Goal: Task Accomplishment & Management: Complete application form

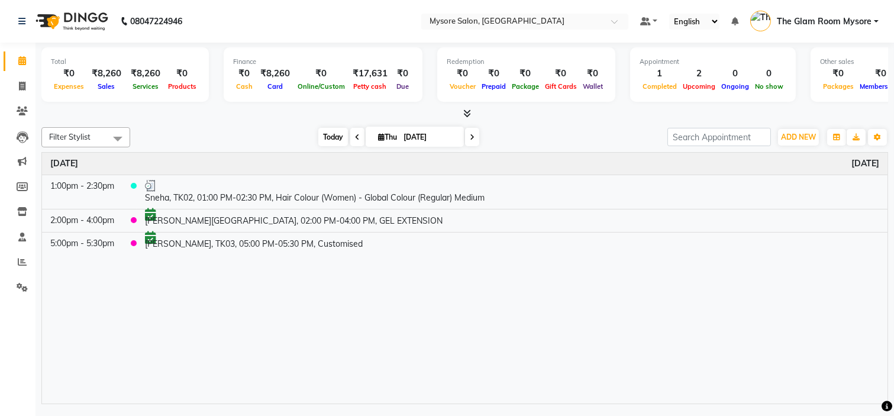
click at [329, 132] on span "Today" at bounding box center [333, 137] width 30 height 18
drag, startPoint x: 788, startPoint y: 127, endPoint x: 793, endPoint y: 132, distance: 7.1
click at [793, 132] on div "ADD NEW Toggle Dropdown Add Appointment Add Invoice Add Expense Add Attendance …" at bounding box center [798, 137] width 43 height 19
click at [793, 133] on span "ADD NEW" at bounding box center [798, 137] width 35 height 9
click at [764, 186] on link "Add Expense" at bounding box center [772, 189] width 94 height 15
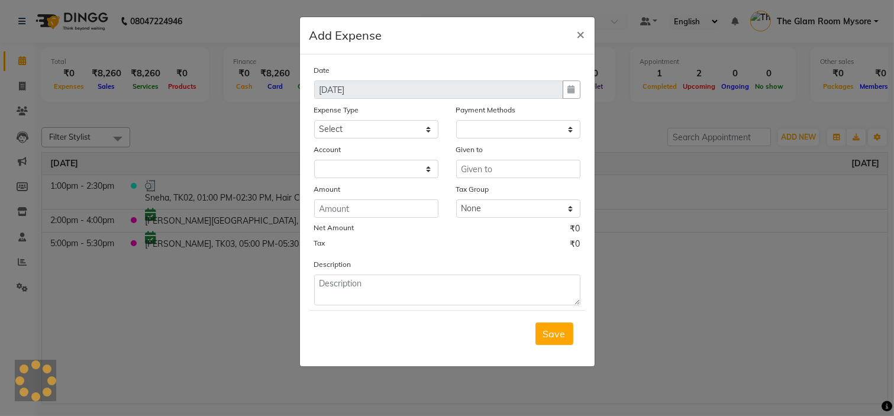
select select "1"
select select "3066"
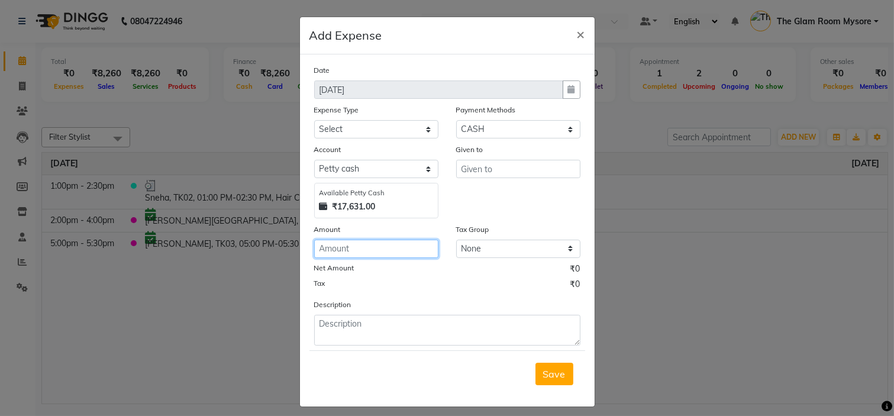
click at [397, 253] on input "number" at bounding box center [376, 249] width 124 height 18
type input "16110"
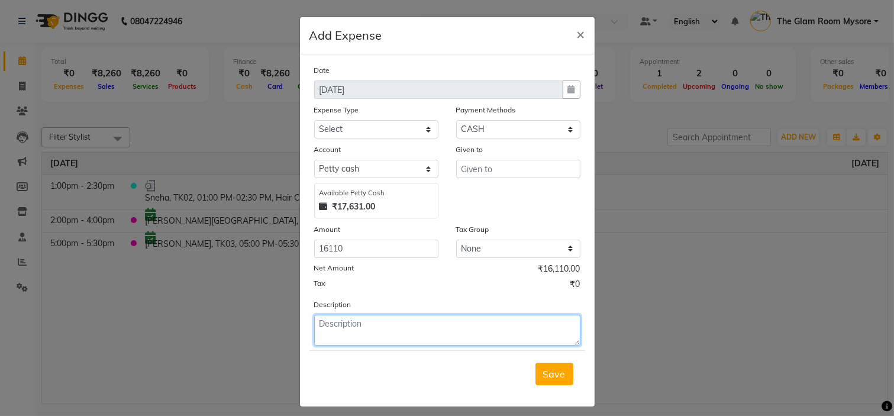
click at [379, 338] on textarea at bounding box center [447, 330] width 266 height 31
paste textarea "CASH DEPOSITED TO [PERSON_NAME] ACCOUNT."
type textarea "CASH DEPOSITED TO [PERSON_NAME] ACCOUNT."
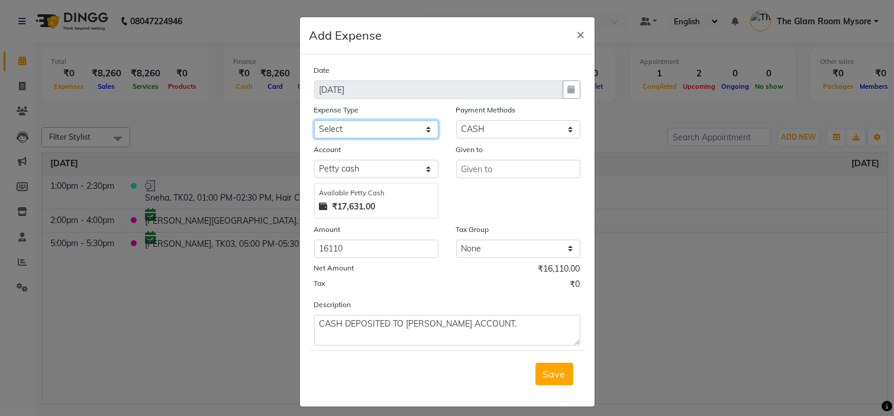
click at [389, 130] on select "Select AC SERVICE Beauty Center BLINKIT BPMP BUILDING MAINTENACE Building Rent …" at bounding box center [376, 129] width 124 height 18
select select "12384"
click at [314, 120] on select "Select AC SERVICE Beauty Center BLINKIT BPMP BUILDING MAINTENACE Building Rent …" at bounding box center [376, 129] width 124 height 18
click at [410, 127] on select "Select AC SERVICE Beauty Center BLINKIT BPMP BUILDING MAINTENACE Building Rent …" at bounding box center [376, 129] width 124 height 18
click at [314, 120] on select "Select AC SERVICE Beauty Center BLINKIT BPMP BUILDING MAINTENACE Building Rent …" at bounding box center [376, 129] width 124 height 18
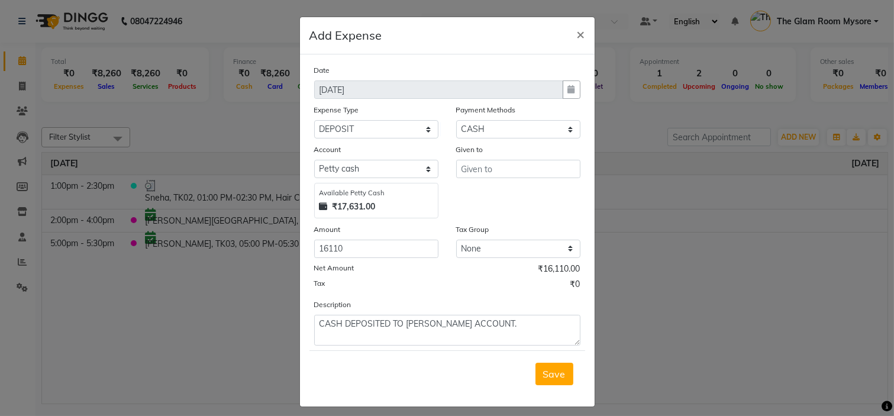
click at [498, 158] on div "Given to" at bounding box center [518, 151] width 124 height 17
click at [497, 172] on input "text" at bounding box center [518, 169] width 124 height 18
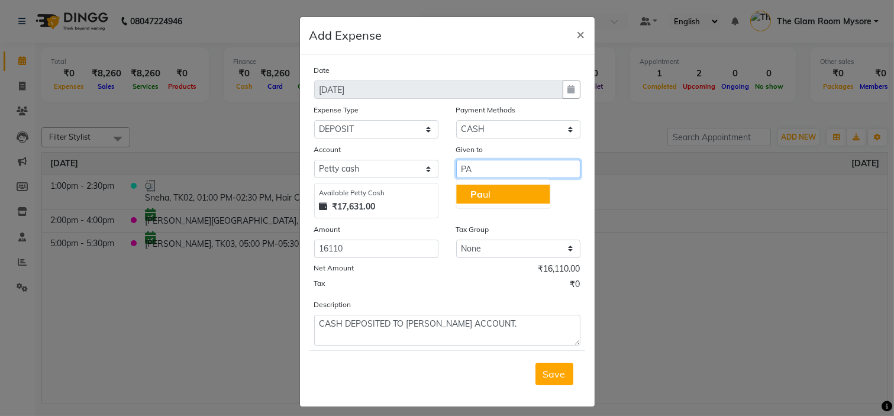
click at [489, 192] on button "Pa ul" at bounding box center [503, 194] width 94 height 19
type input "[PERSON_NAME]"
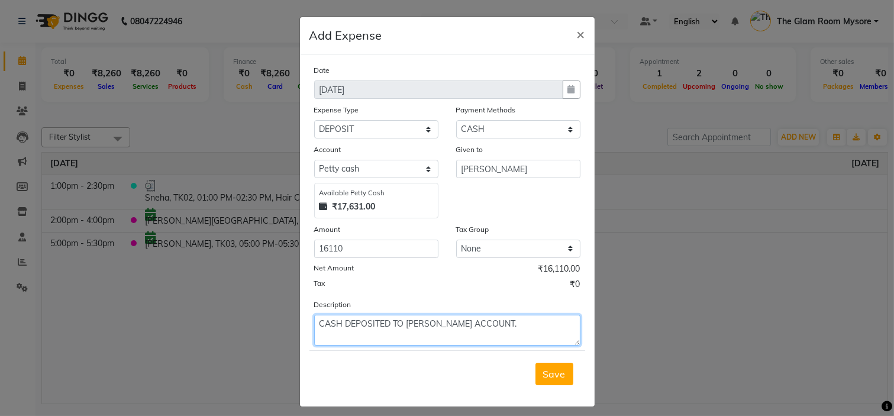
click at [489, 322] on textarea "CASH DEPOSITED TO [PERSON_NAME] ACCOUNT." at bounding box center [447, 330] width 266 height 31
type textarea "CASH DEPOSITED TO [PERSON_NAME] ACCOUNT, 41490 FROM CLINIC SOFTWARE."
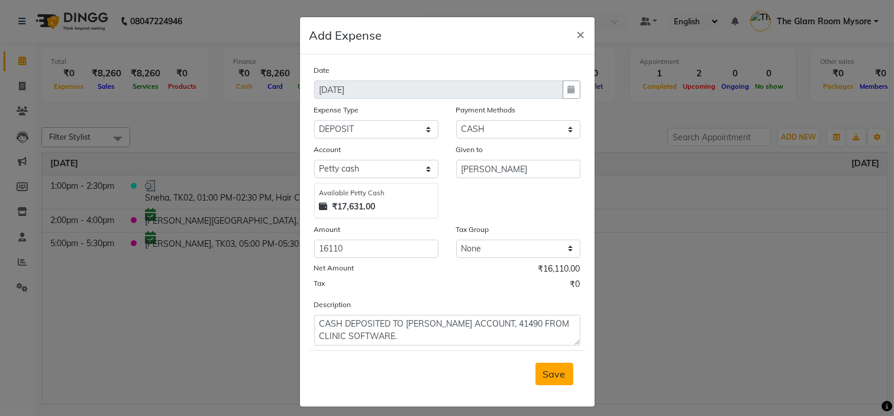
click at [554, 375] on span "Save" at bounding box center [554, 374] width 22 height 12
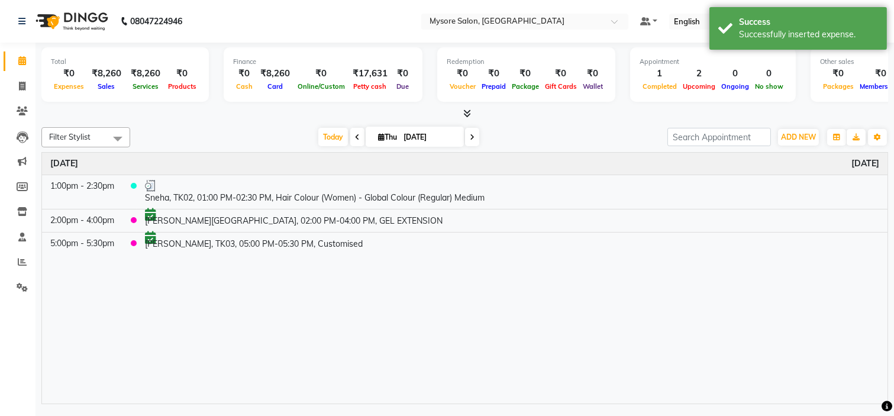
click at [575, 133] on div "[DATE] [DATE]" at bounding box center [399, 137] width 526 height 18
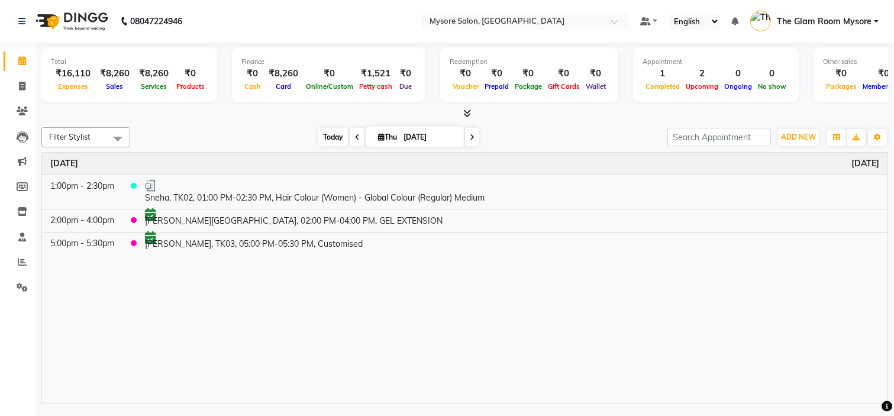
click at [328, 137] on span "Today" at bounding box center [333, 137] width 30 height 18
click at [252, 145] on div "[DATE] [DATE]" at bounding box center [399, 137] width 526 height 18
click at [328, 134] on span "Today" at bounding box center [333, 137] width 30 height 18
click at [276, 134] on div "[DATE] [DATE]" at bounding box center [399, 137] width 526 height 18
click at [282, 134] on div "[DATE] [DATE]" at bounding box center [399, 137] width 526 height 18
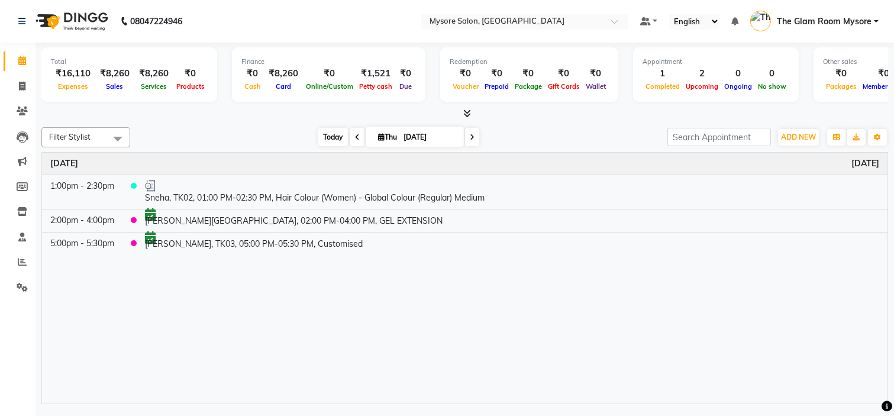
click at [323, 131] on span "Today" at bounding box center [333, 137] width 30 height 18
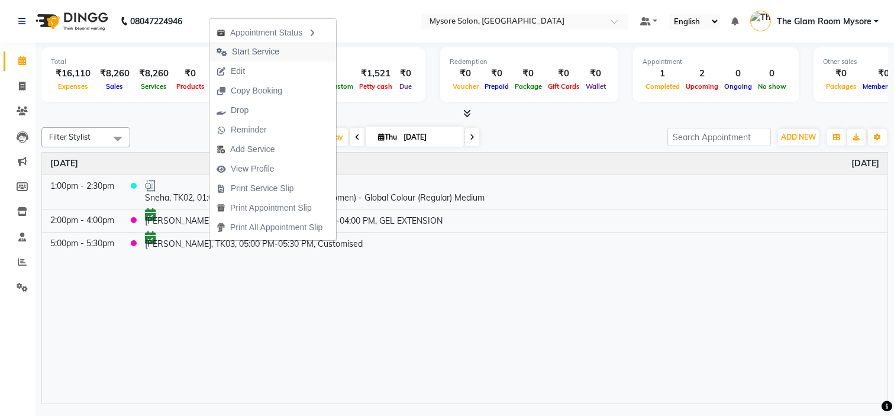
click at [266, 44] on span "Start Service" at bounding box center [248, 52] width 77 height 20
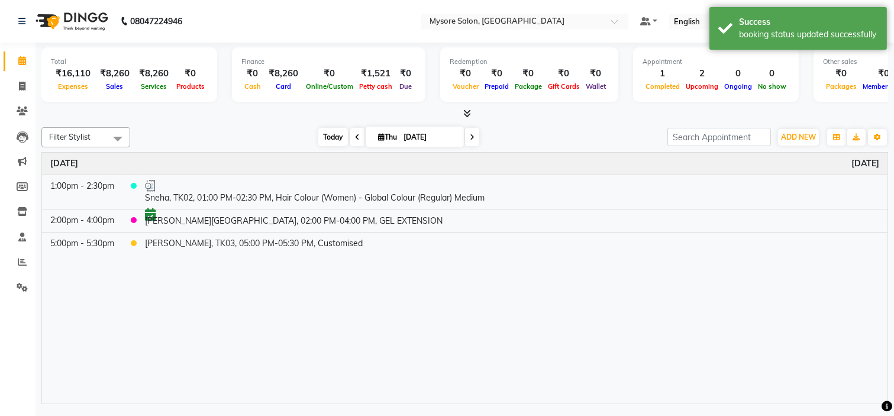
click at [321, 133] on span "Today" at bounding box center [333, 137] width 30 height 18
click at [322, 133] on span "Today" at bounding box center [333, 137] width 30 height 18
click at [794, 135] on span "ADD NEW" at bounding box center [798, 137] width 35 height 9
click at [774, 157] on button "Add Appointment" at bounding box center [772, 159] width 94 height 15
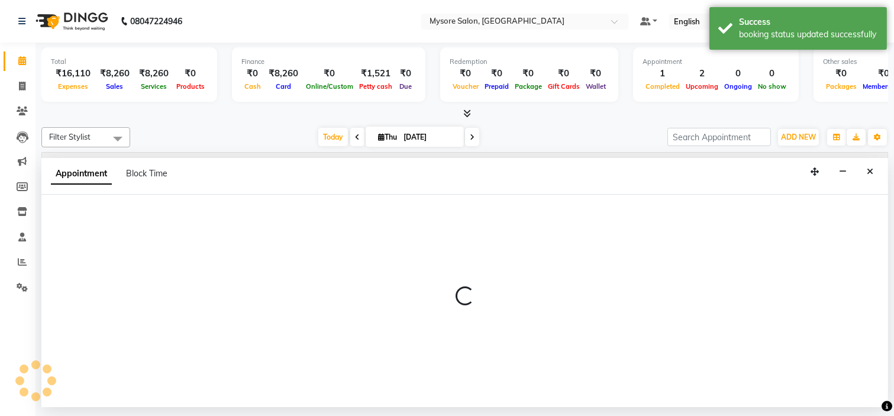
select select "tentative"
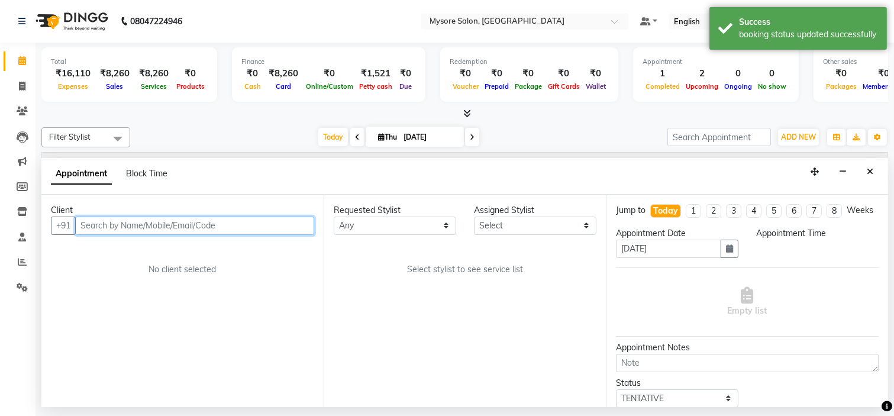
select select "540"
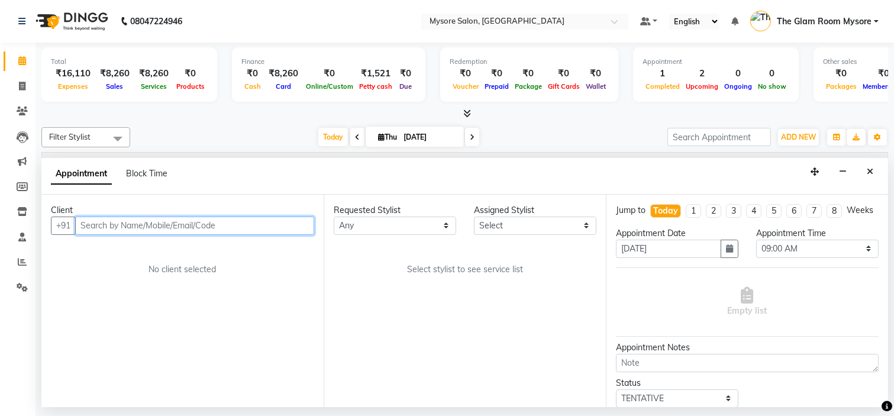
click at [225, 225] on input "text" at bounding box center [194, 226] width 239 height 18
click at [223, 225] on input "text" at bounding box center [194, 226] width 239 height 18
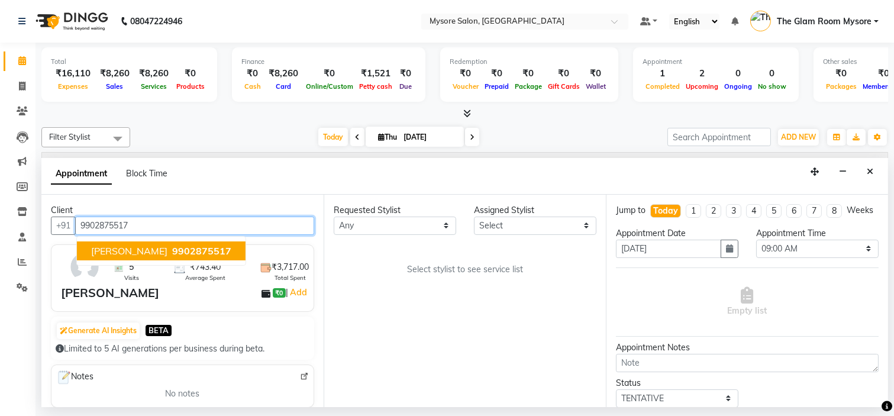
click at [196, 250] on span "9902875517" at bounding box center [201, 251] width 59 height 12
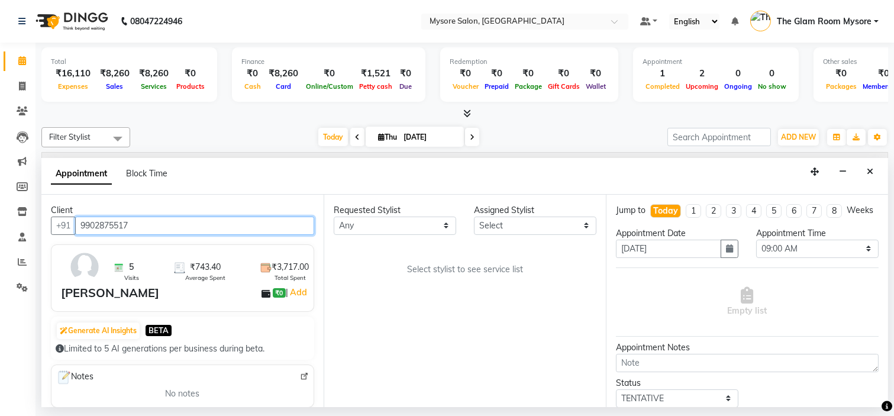
type input "9902875517"
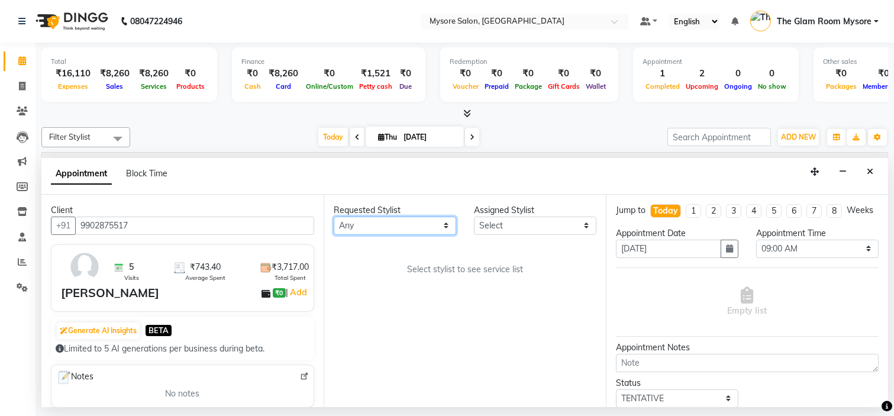
click at [353, 228] on select "Any Anilg Ankita Arpitha Arti Ashwini Ayaan DR. Apurva Fatma Jayshree Lakshmi P…" at bounding box center [395, 226] width 123 height 18
select select "89044"
click at [334, 217] on select "Any Anilg Ankita Arpitha Arti Ashwini Ayaan DR. Apurva Fatma Jayshree Lakshmi P…" at bounding box center [395, 226] width 123 height 18
select select "89044"
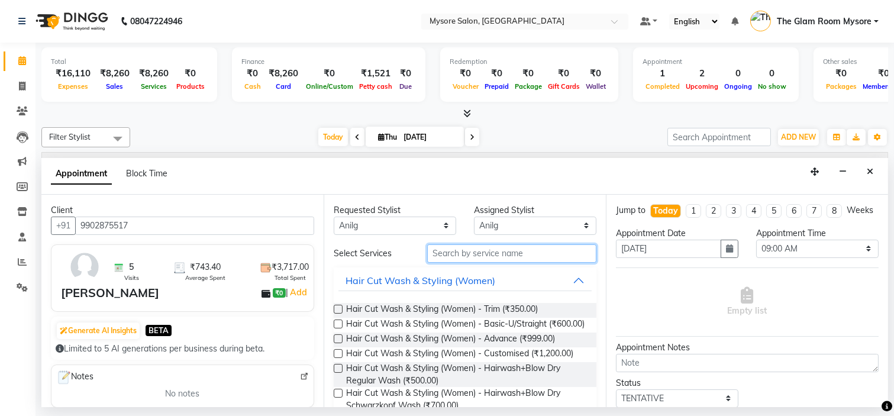
click at [474, 254] on input "text" at bounding box center [511, 253] width 169 height 18
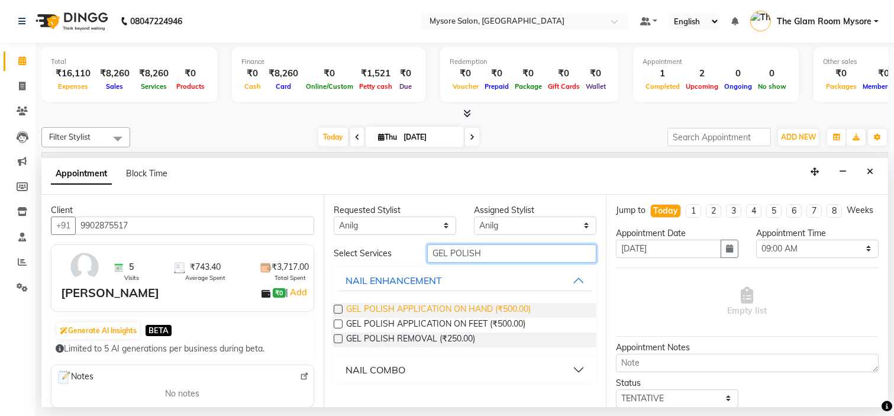
type input "GEL POLISH"
click at [460, 310] on span "GEL POLISH APPLICATION ON HAND (₹500.00)" at bounding box center [438, 310] width 185 height 15
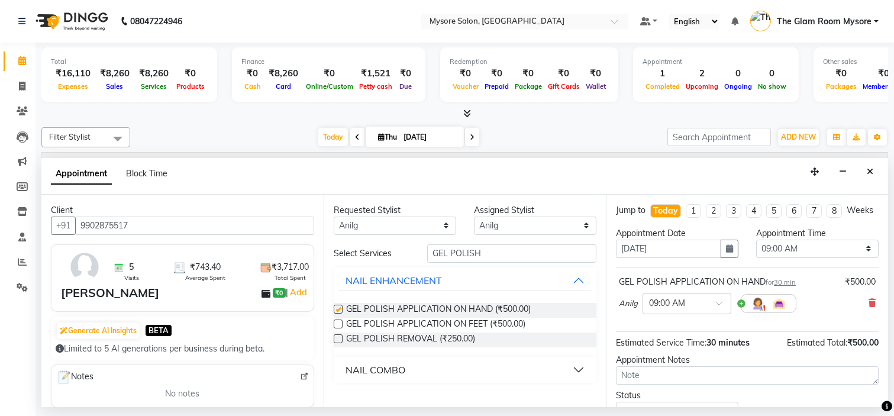
checkbox input "false"
click at [793, 255] on select "Select 09:00 AM 09:15 AM 09:30 AM 09:45 AM 10:00 AM 10:15 AM 10:30 AM 10:45 AM …" at bounding box center [817, 249] width 123 height 18
select select "1095"
click at [756, 250] on select "Select 09:00 AM 09:15 AM 09:30 AM 09:45 AM 10:00 AM 10:15 AM 10:30 AM 10:45 AM …" at bounding box center [817, 249] width 123 height 18
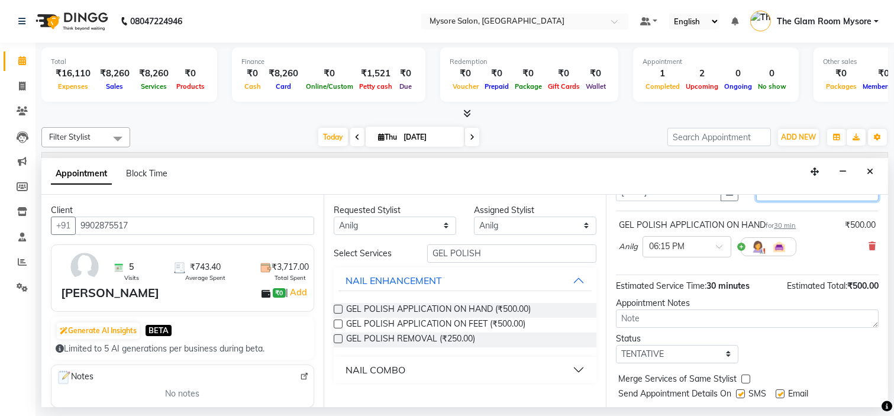
scroll to position [98, 0]
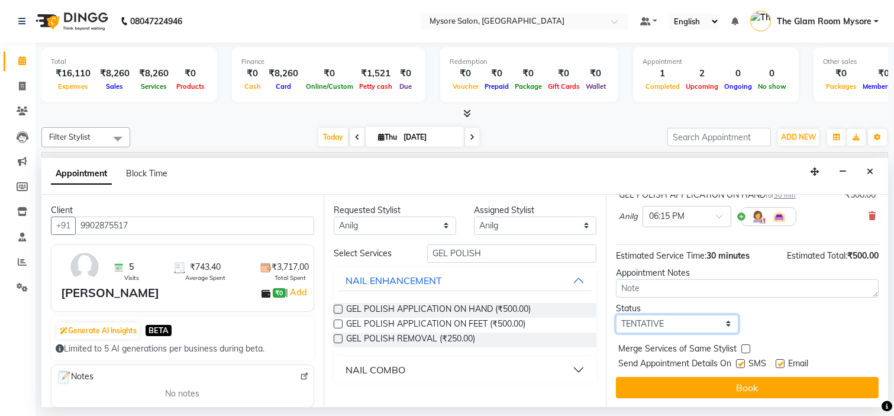
click at [704, 330] on select "Select TENTATIVE CONFIRM CHECK-IN UPCOMING" at bounding box center [677, 324] width 123 height 18
select select "confirm booking"
click at [616, 315] on select "Select TENTATIVE CONFIRM CHECK-IN UPCOMING" at bounding box center [677, 324] width 123 height 18
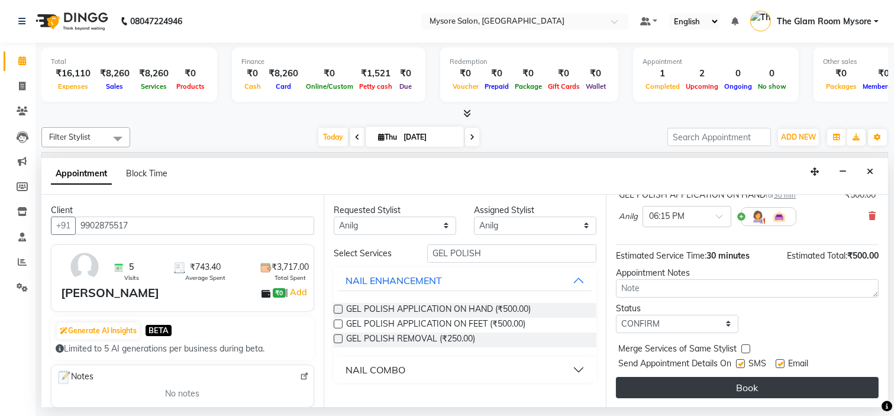
click at [708, 377] on button "Book" at bounding box center [747, 387] width 263 height 21
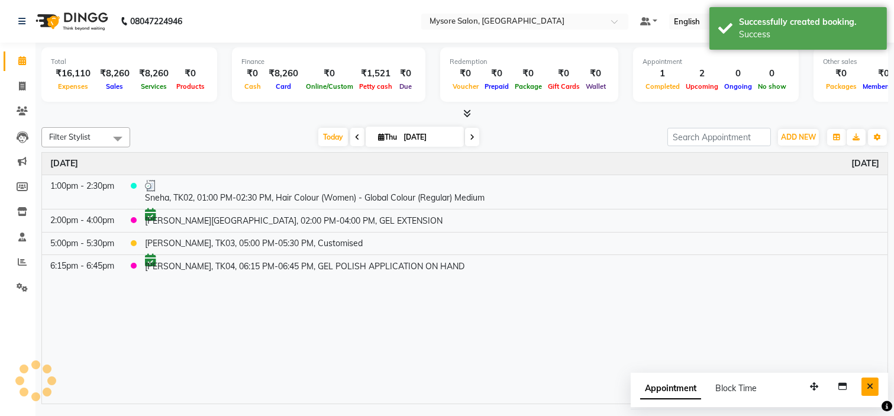
click at [874, 388] on button "Close" at bounding box center [870, 387] width 17 height 18
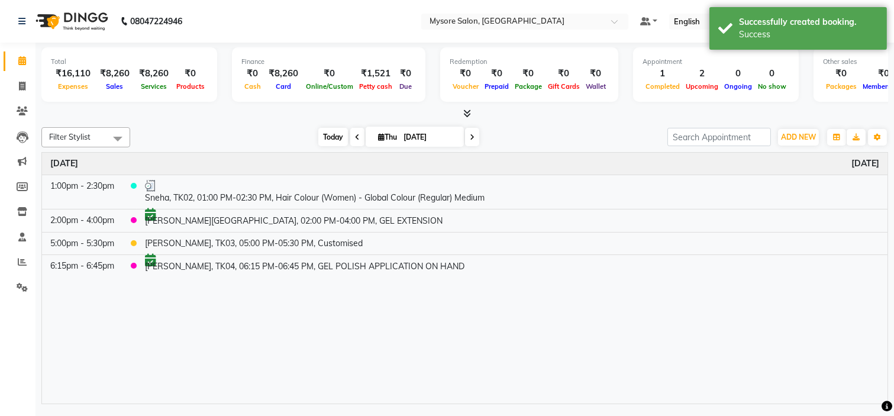
click at [329, 139] on span "Today" at bounding box center [333, 137] width 30 height 18
